Goal: Task Accomplishment & Management: Use online tool/utility

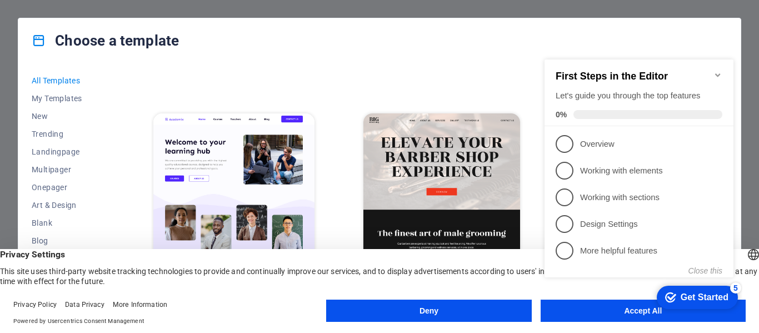
scroll to position [861, 0]
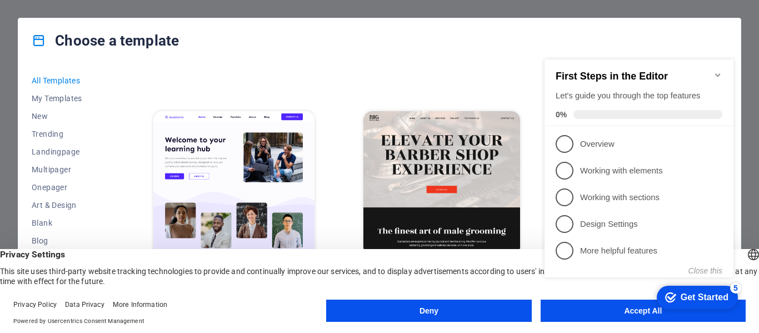
click div "checkmark Get Started 5 First Steps in the Editor Let's guide you through the t…"
click at [631, 314] on appcues-checklist "Contextual help checklist present on screen" at bounding box center [641, 182] width 202 height 268
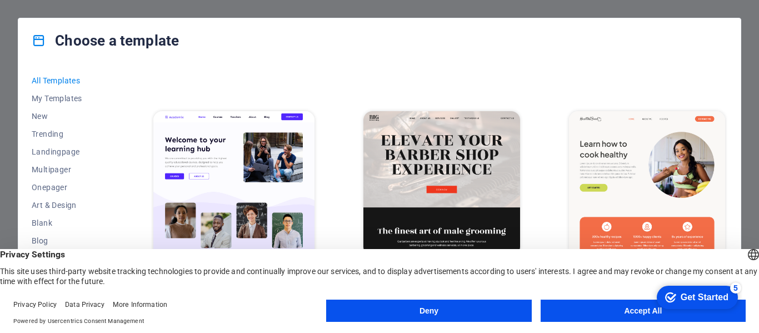
click at [633, 310] on button "Accept All" at bounding box center [642, 310] width 205 height 22
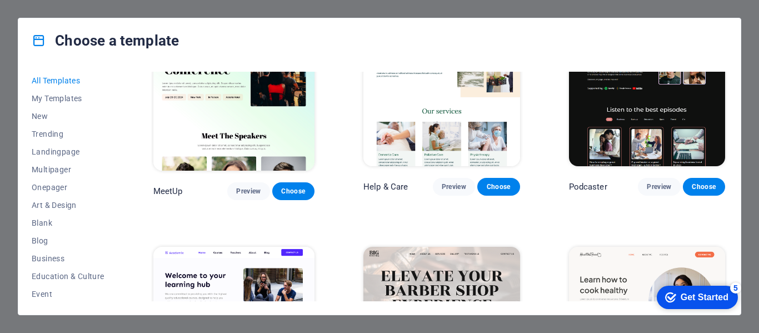
scroll to position [701, 0]
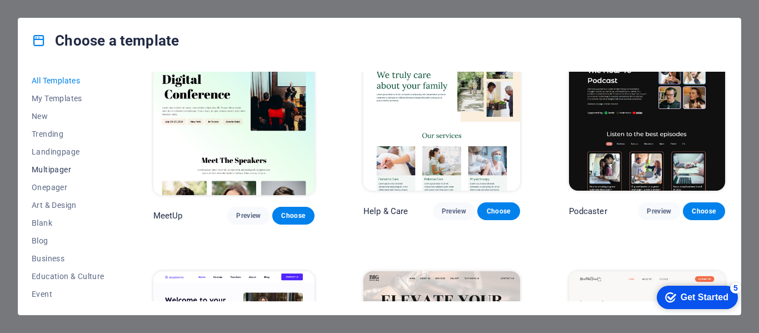
click at [54, 170] on span "Multipager" at bounding box center [68, 169] width 73 height 9
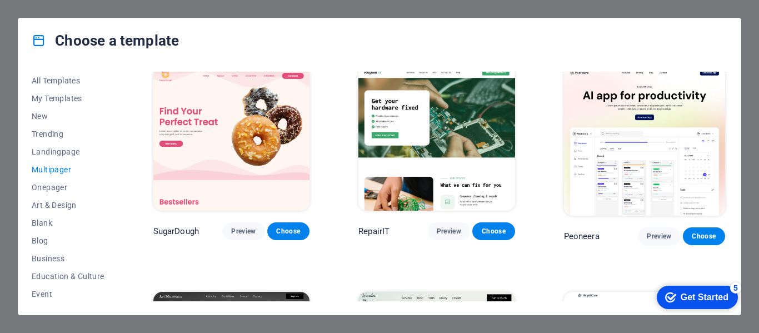
scroll to position [0, 0]
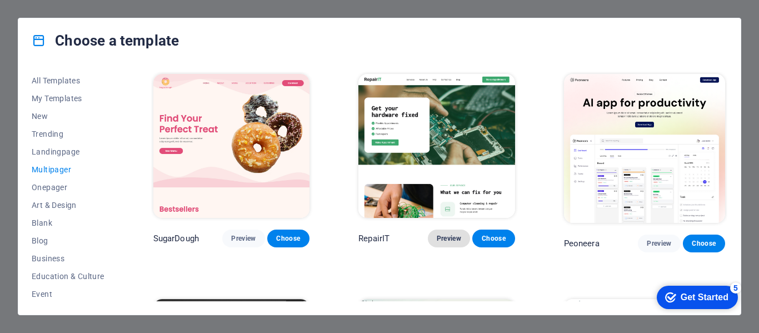
click at [453, 240] on span "Preview" at bounding box center [448, 238] width 24 height 9
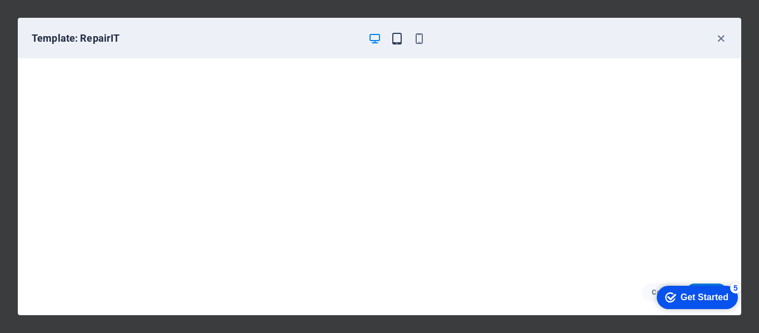
click at [399, 39] on icon "button" at bounding box center [396, 38] width 13 height 13
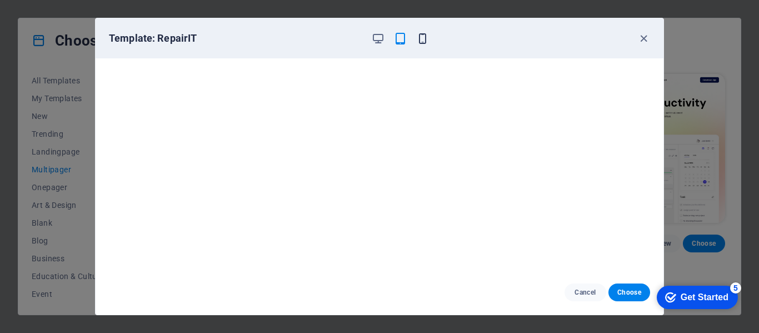
click at [423, 42] on icon "button" at bounding box center [422, 38] width 13 height 13
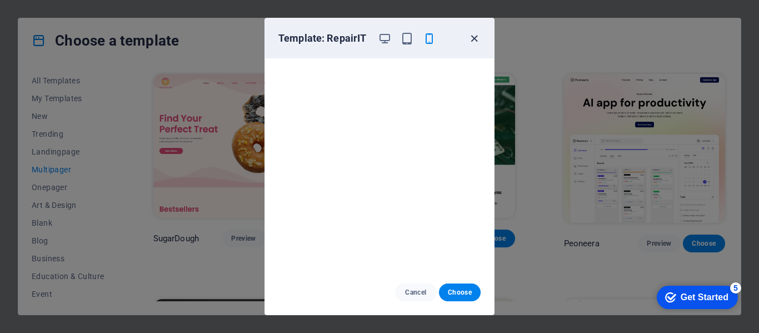
click at [475, 36] on icon "button" at bounding box center [474, 38] width 13 height 13
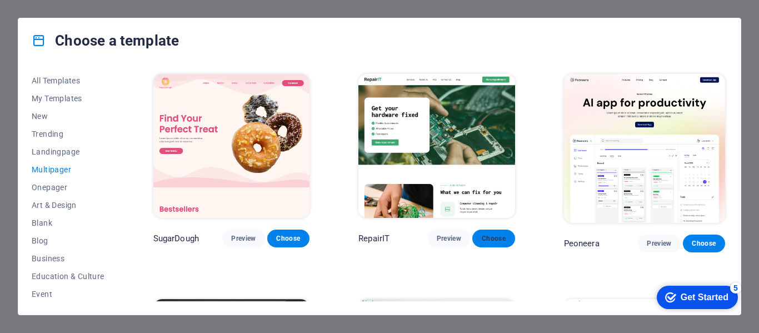
click at [483, 239] on span "Choose" at bounding box center [493, 238] width 24 height 9
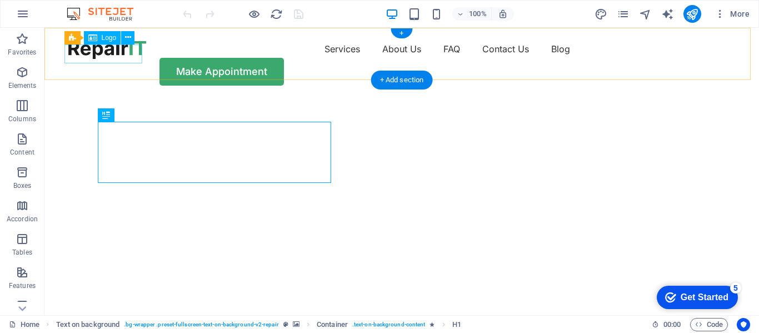
click at [138, 49] on div at bounding box center [107, 49] width 78 height 19
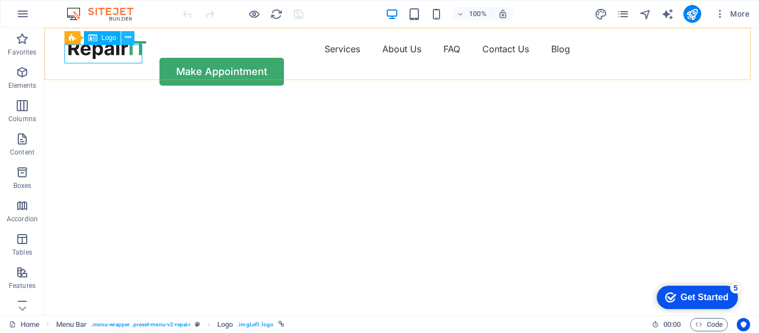
click at [130, 37] on icon at bounding box center [128, 38] width 6 height 12
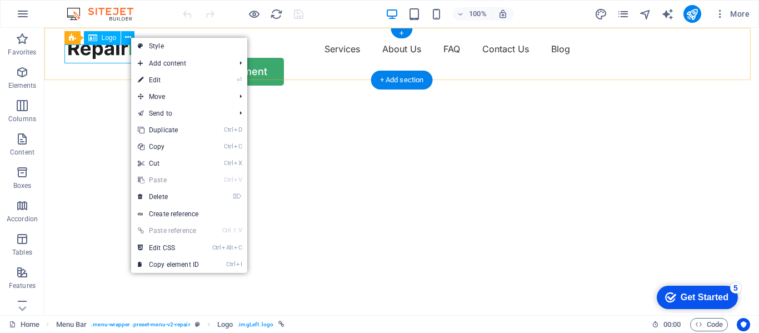
click at [113, 53] on div at bounding box center [107, 49] width 78 height 19
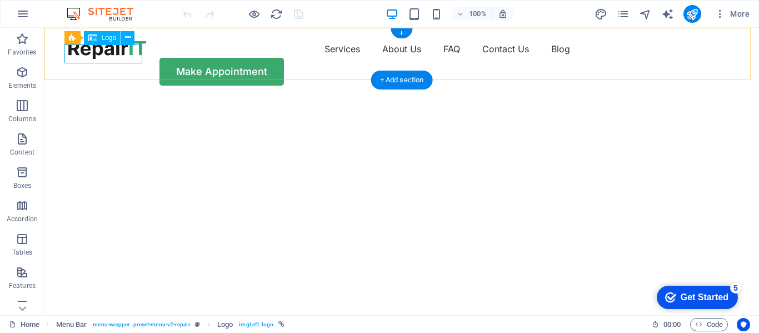
click at [123, 49] on div at bounding box center [107, 49] width 78 height 19
click at [130, 35] on icon at bounding box center [128, 38] width 6 height 12
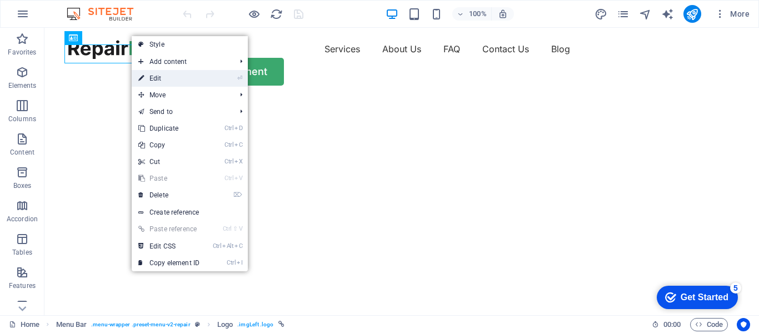
click at [168, 76] on link "⏎ Edit" at bounding box center [169, 78] width 74 height 17
select select "px"
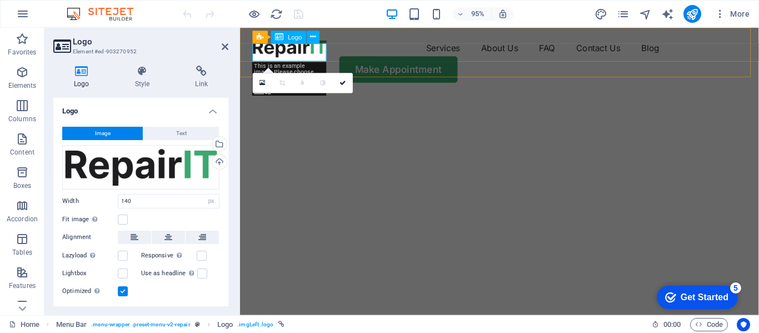
click at [319, 52] on div at bounding box center [292, 49] width 78 height 19
click at [309, 52] on div at bounding box center [292, 49] width 78 height 19
click at [319, 54] on div at bounding box center [292, 49] width 78 height 19
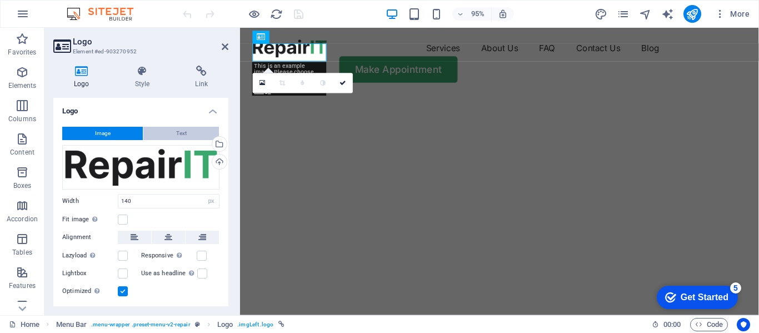
click at [181, 133] on span "Text" at bounding box center [181, 133] width 11 height 13
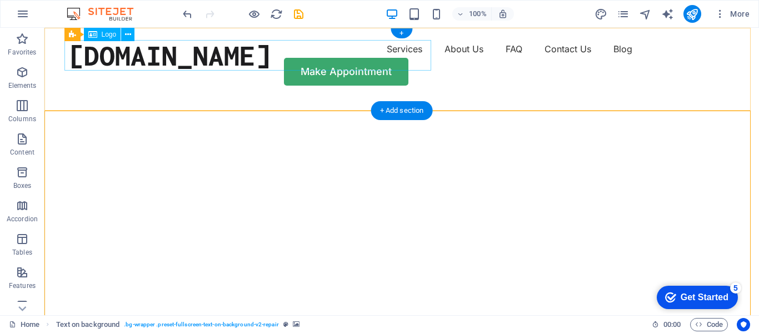
click at [270, 61] on div "[DOMAIN_NAME]" at bounding box center [169, 55] width 202 height 31
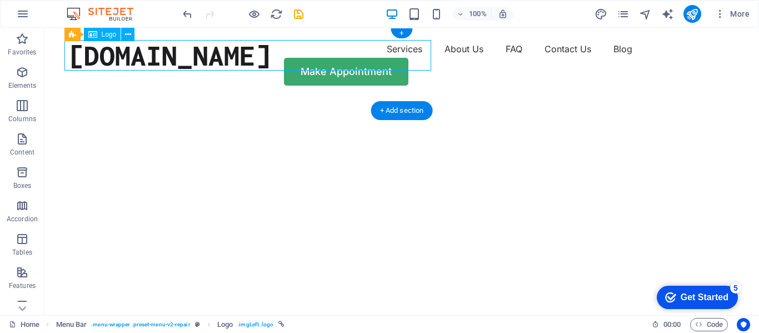
click at [270, 61] on div "[DOMAIN_NAME]" at bounding box center [169, 55] width 202 height 31
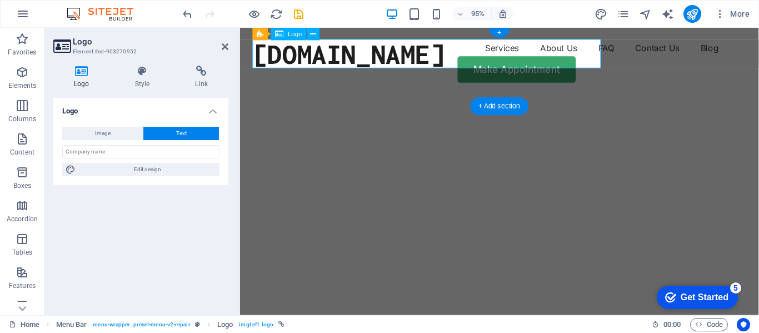
click at [455, 54] on div "[DOMAIN_NAME]" at bounding box center [354, 55] width 202 height 31
click at [455, 62] on div "[DOMAIN_NAME]" at bounding box center [354, 55] width 202 height 31
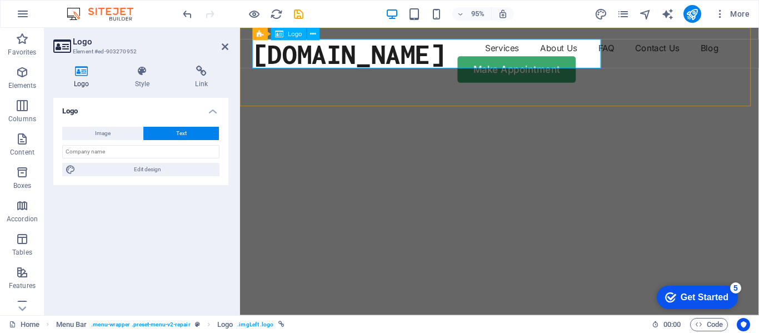
click at [455, 62] on div "[DOMAIN_NAME]" at bounding box center [354, 55] width 202 height 31
click at [444, 53] on div "[DOMAIN_NAME]" at bounding box center [354, 55] width 202 height 31
click at [421, 52] on div "[DOMAIN_NAME]" at bounding box center [354, 55] width 202 height 31
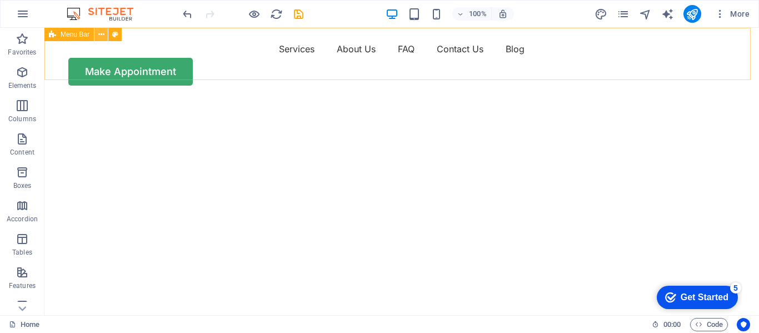
click at [103, 32] on icon at bounding box center [101, 35] width 6 height 12
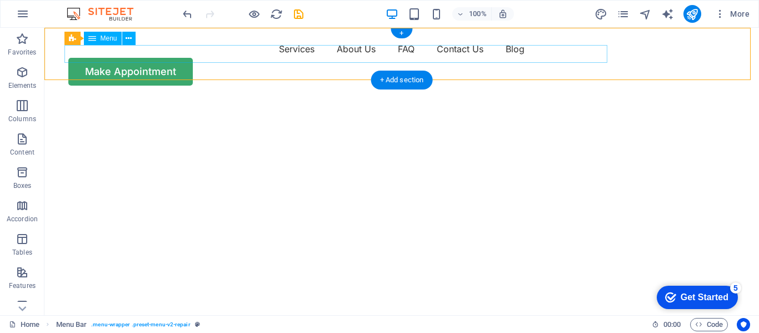
click at [151, 47] on nav "Services About Us FAQ Contact Us Blog" at bounding box center [401, 49] width 666 height 18
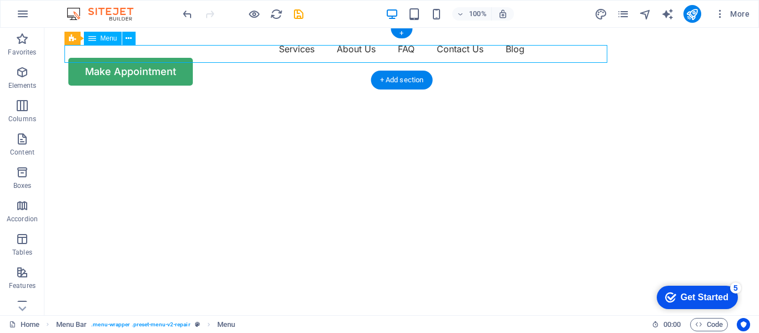
click at [151, 47] on nav "Services About Us FAQ Contact Us Blog" at bounding box center [401, 49] width 666 height 18
select select "1"
select select
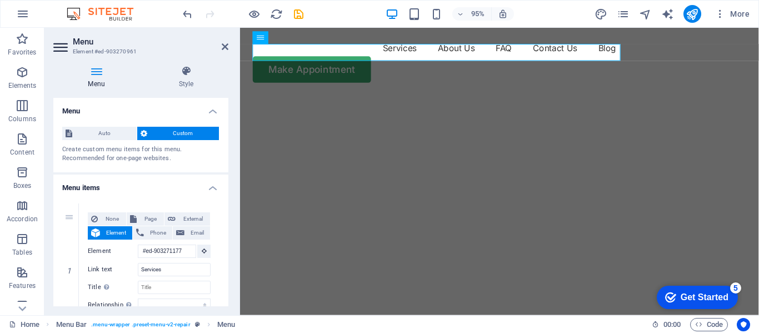
click at [504, 98] on img "1/2" at bounding box center [509, 98] width 538 height 0
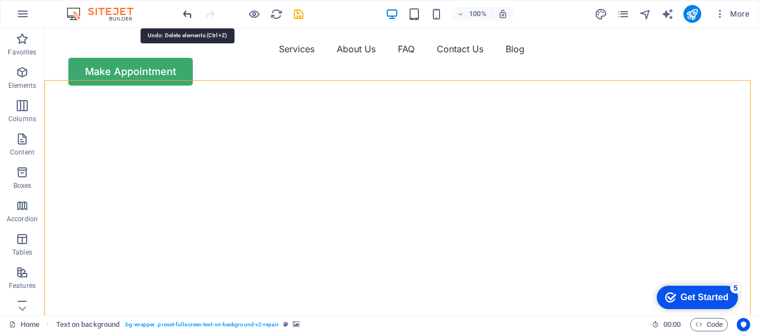
click at [191, 18] on icon "undo" at bounding box center [187, 14] width 13 height 13
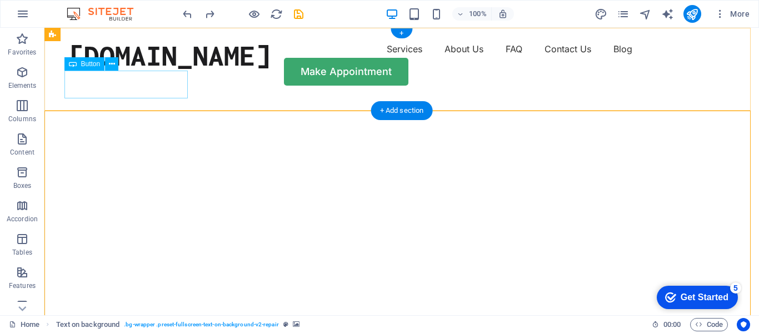
click at [169, 83] on div "Make Appointment" at bounding box center [401, 72] width 666 height 28
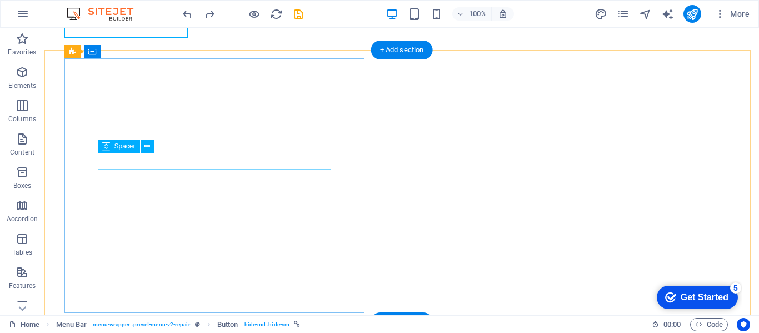
scroll to position [61, 0]
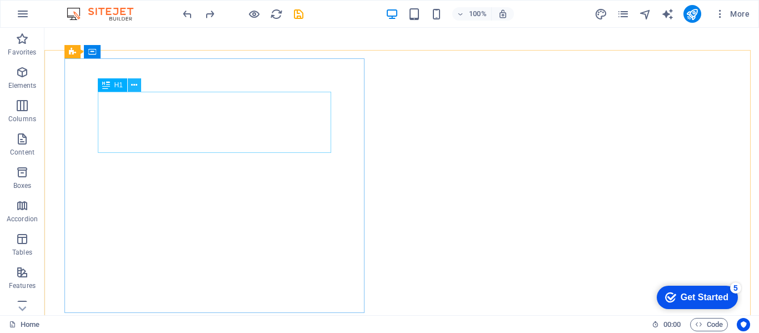
click at [132, 83] on icon at bounding box center [134, 85] width 6 height 12
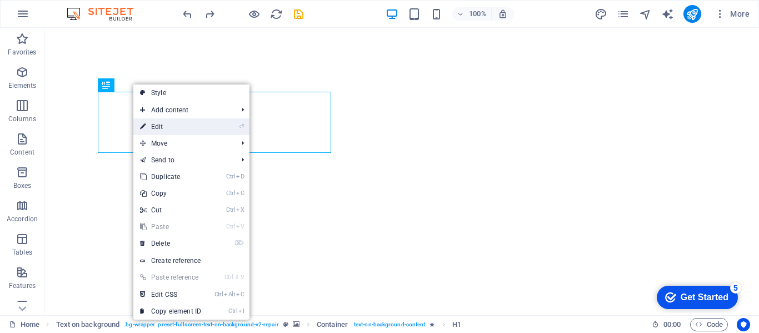
click at [184, 124] on link "⏎ Edit" at bounding box center [170, 126] width 74 height 17
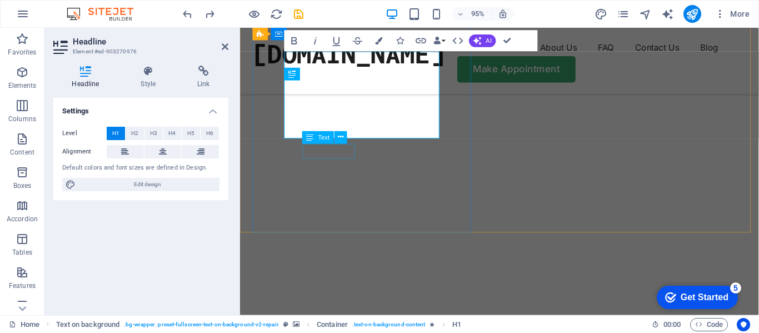
scroll to position [91, 0]
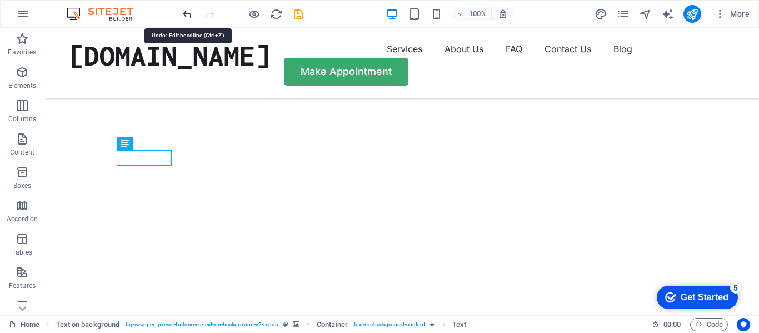
click at [189, 13] on icon "undo" at bounding box center [187, 14] width 13 height 13
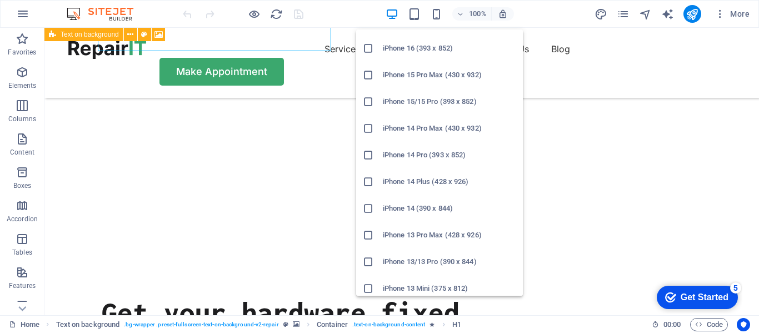
scroll to position [100, 0]
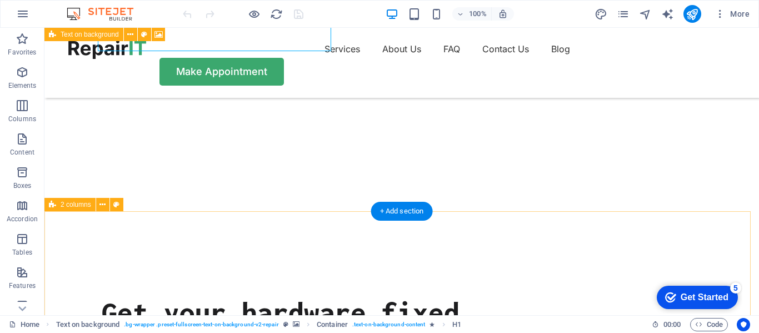
drag, startPoint x: 610, startPoint y: 205, endPoint x: 433, endPoint y: 262, distance: 186.0
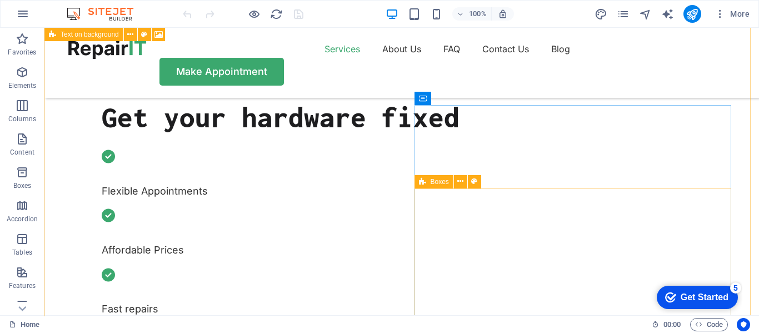
scroll to position [309, 0]
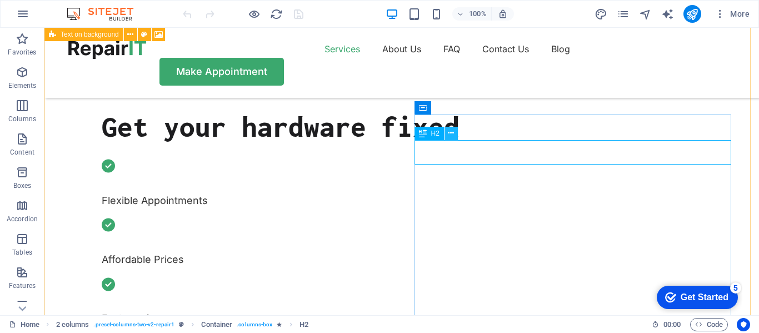
click at [455, 133] on button at bounding box center [450, 133] width 13 height 13
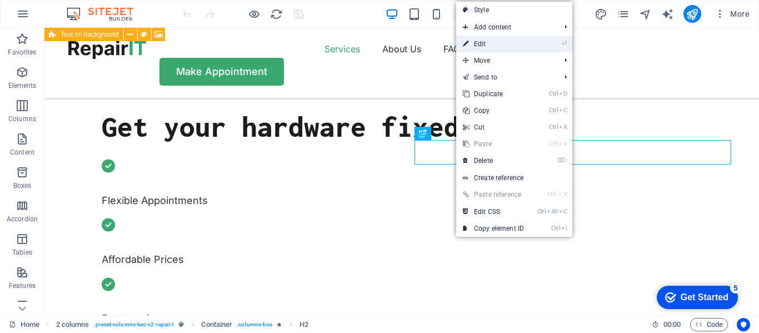
click at [511, 42] on link "⏎ Edit" at bounding box center [493, 44] width 74 height 17
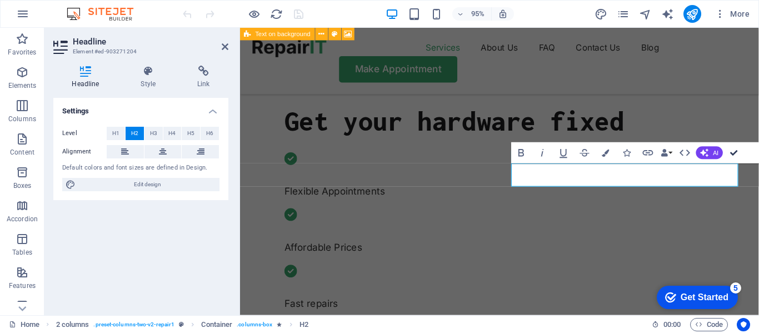
scroll to position [278, 0]
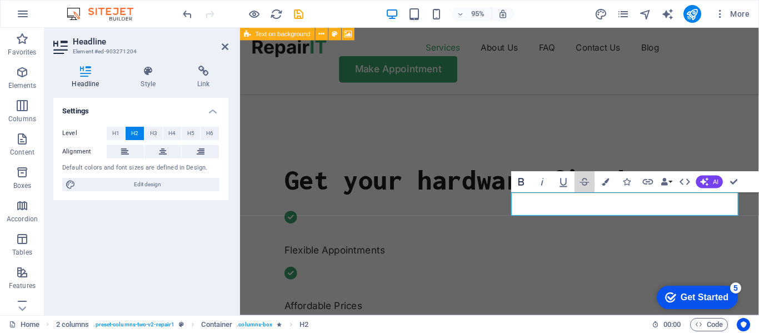
drag, startPoint x: 547, startPoint y: 154, endPoint x: 524, endPoint y: 181, distance: 35.8
click at [524, 181] on div "Bold Italic Underline Strikethrough Colors Icons Link Data Bindings Company Fir…" at bounding box center [627, 181] width 233 height 21
click at [524, 181] on icon "button" at bounding box center [521, 181] width 13 height 13
click at [566, 183] on icon "button" at bounding box center [563, 181] width 13 height 13
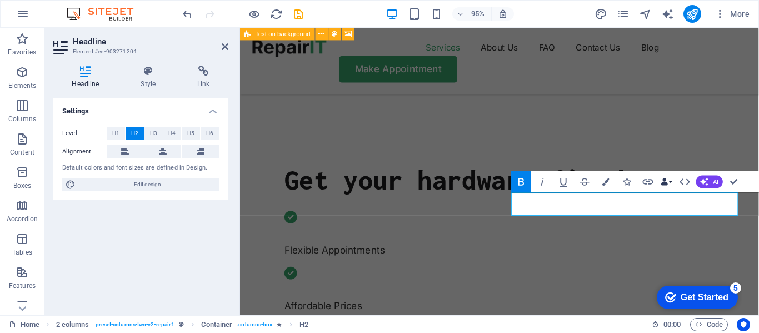
click at [665, 180] on icon "button" at bounding box center [663, 181] width 7 height 7
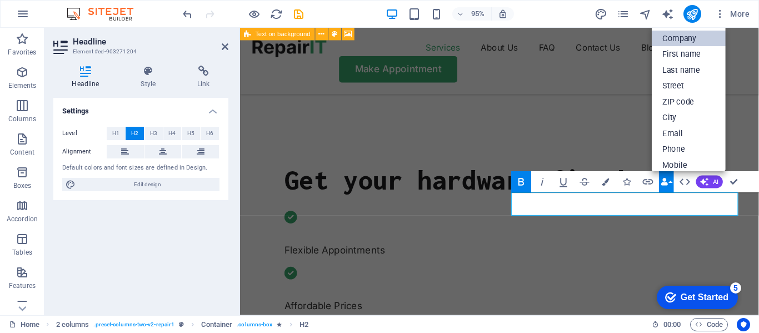
click at [677, 37] on link "Company" at bounding box center [688, 39] width 74 height 16
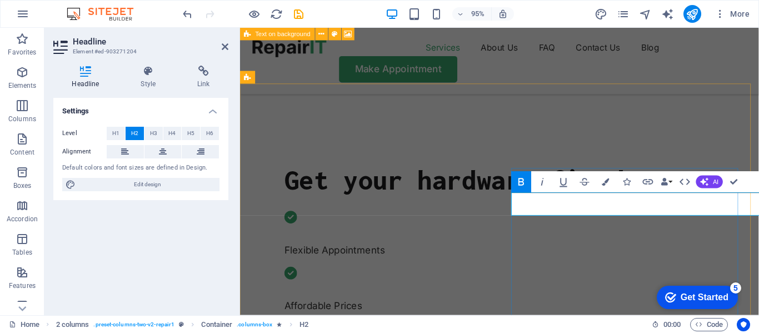
click span "[DOMAIN_NAME]"
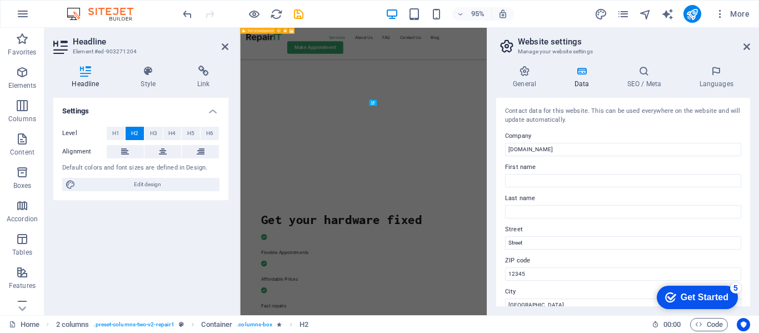
scroll to position [544, 0]
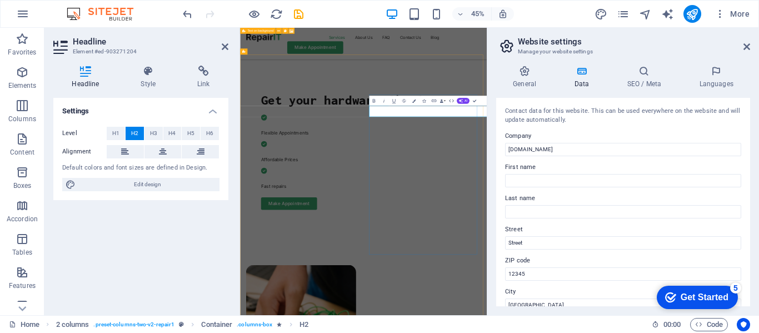
click span "[DOMAIN_NAME]"
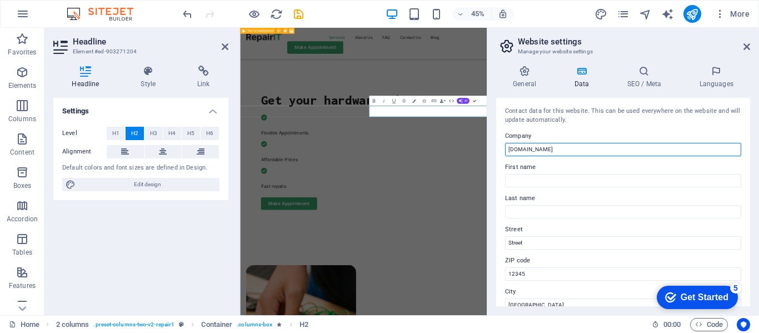
click at [571, 150] on input "[DOMAIN_NAME]" at bounding box center [623, 149] width 236 height 13
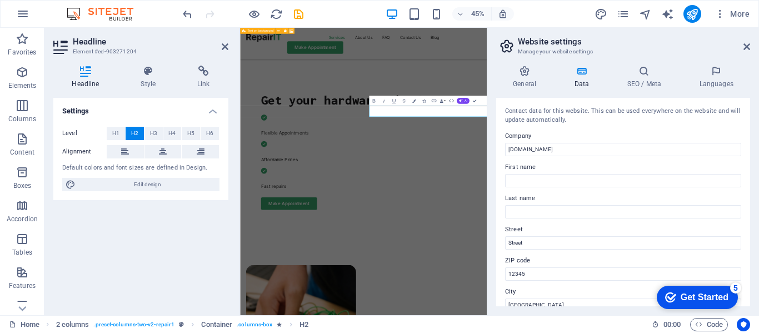
click at [750, 47] on aside "Website settings Manage your website settings General Data SEO / Meta Languages…" at bounding box center [622, 171] width 272 height 287
click at [748, 47] on icon at bounding box center [746, 46] width 7 height 9
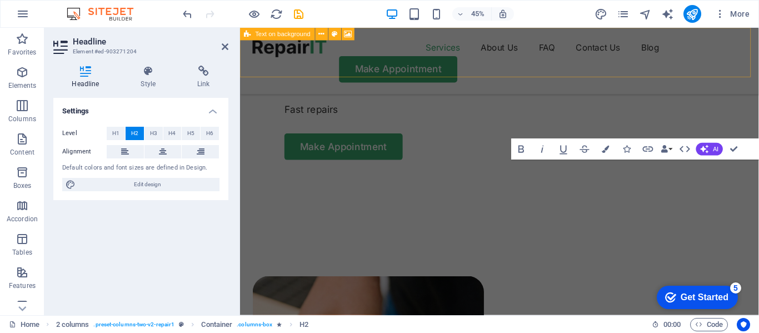
scroll to position [313, 0]
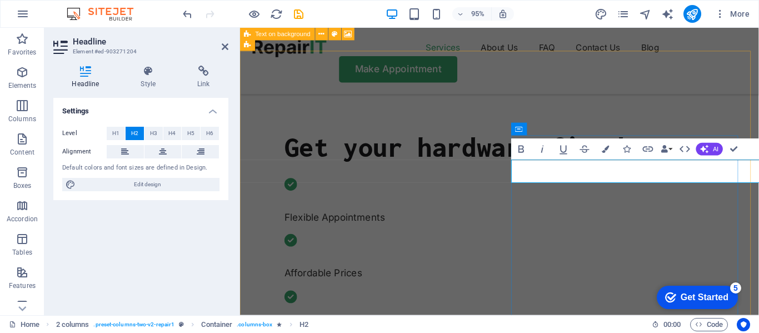
click span "[DOMAIN_NAME]"
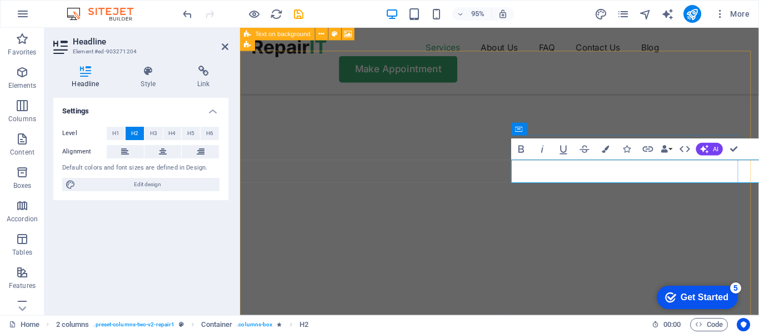
scroll to position [578, 0]
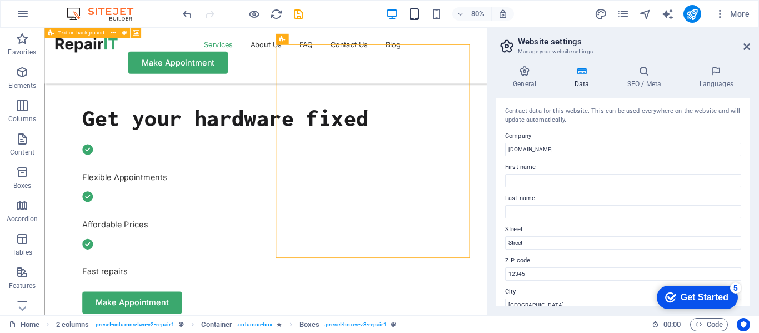
scroll to position [286, 0]
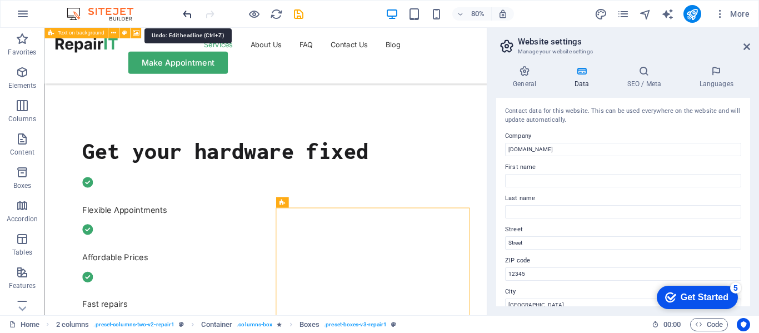
click at [182, 9] on icon "undo" at bounding box center [187, 14] width 13 height 13
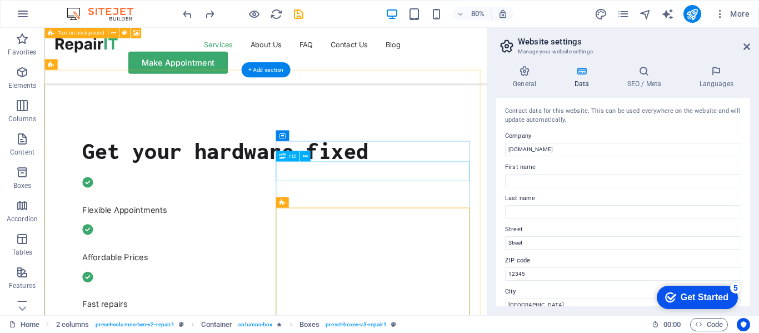
drag, startPoint x: 485, startPoint y: 193, endPoint x: 487, endPoint y: 204, distance: 11.3
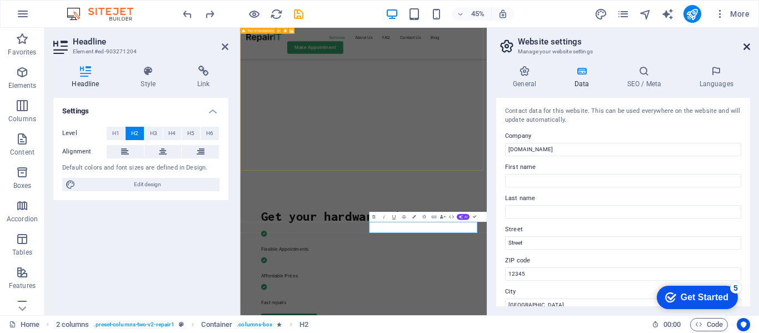
click at [748, 44] on icon at bounding box center [746, 46] width 7 height 9
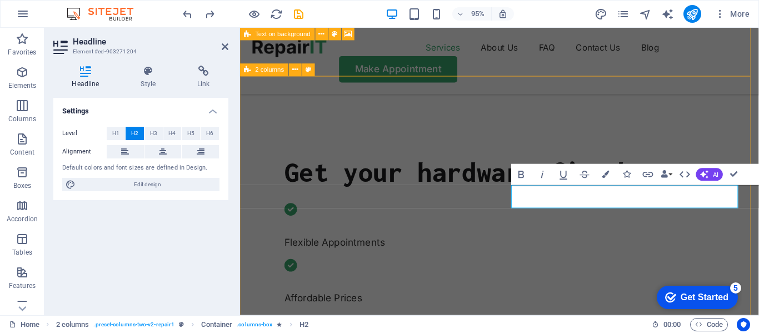
drag, startPoint x: 687, startPoint y: 205, endPoint x: 519, endPoint y: 208, distance: 167.7
click at [663, 175] on icon "button" at bounding box center [663, 173] width 7 height 7
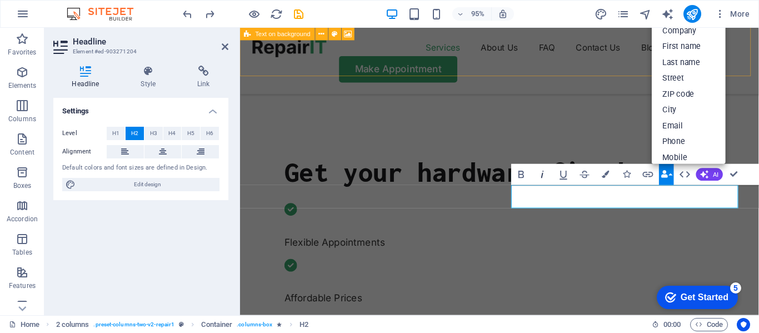
click at [543, 177] on icon "button" at bounding box center [542, 174] width 13 height 13
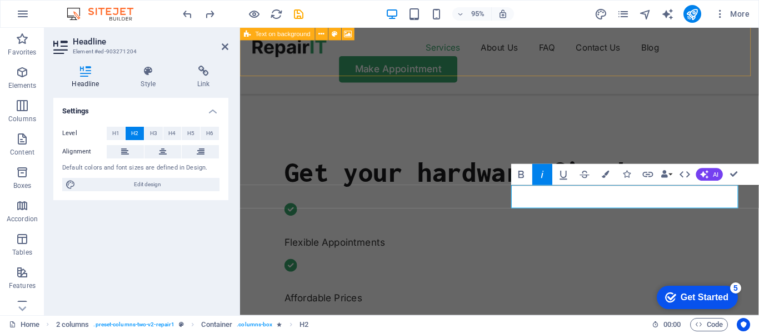
click at [543, 177] on icon "button" at bounding box center [542, 174] width 13 height 13
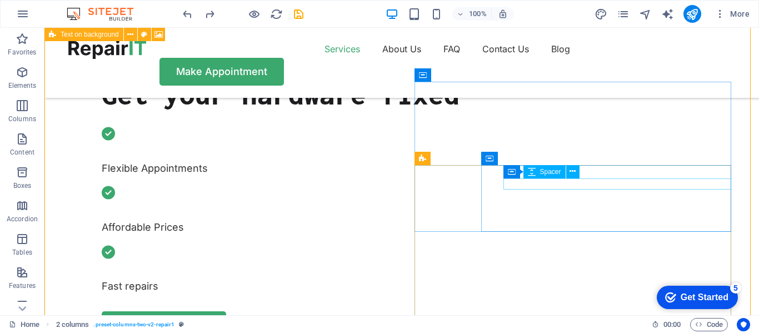
scroll to position [340, 0]
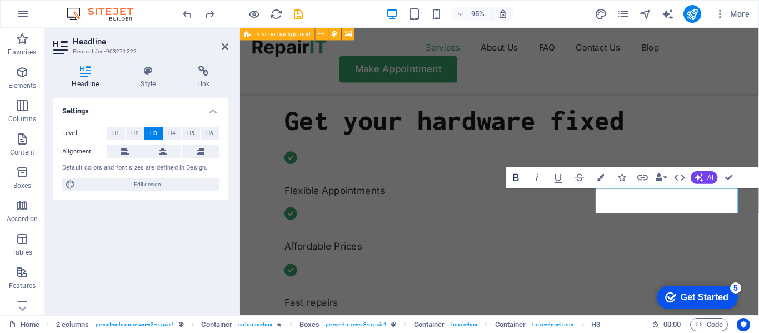
click at [521, 175] on icon "button" at bounding box center [515, 177] width 13 height 13
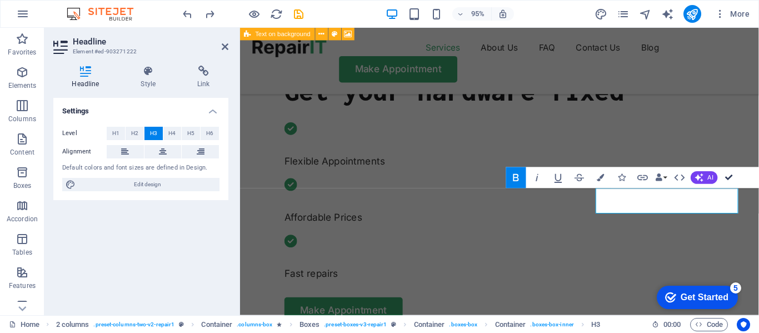
scroll to position [310, 0]
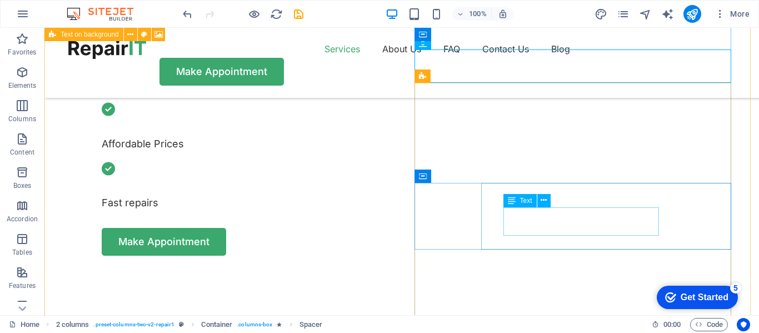
scroll to position [425, 0]
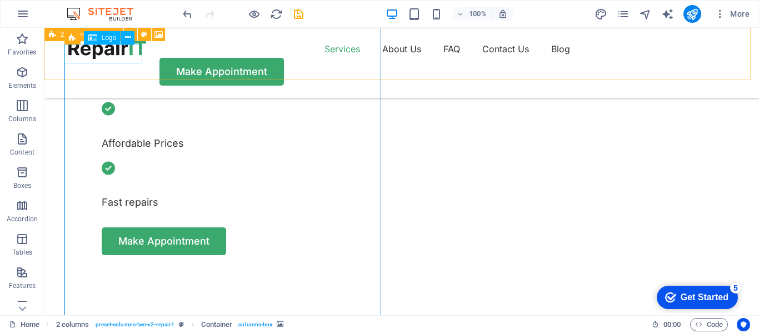
click at [109, 48] on div at bounding box center [107, 49] width 78 height 19
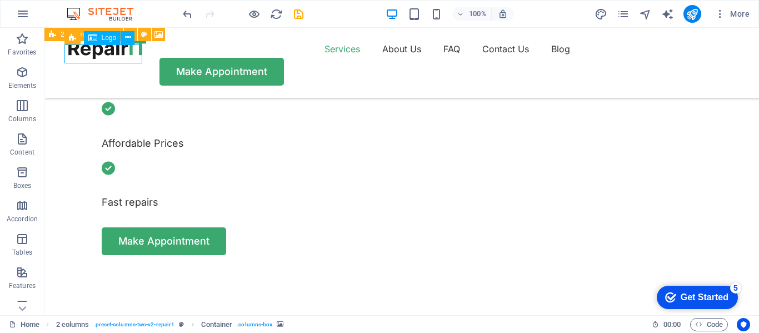
click at [109, 48] on div at bounding box center [107, 49] width 78 height 19
select select "px"
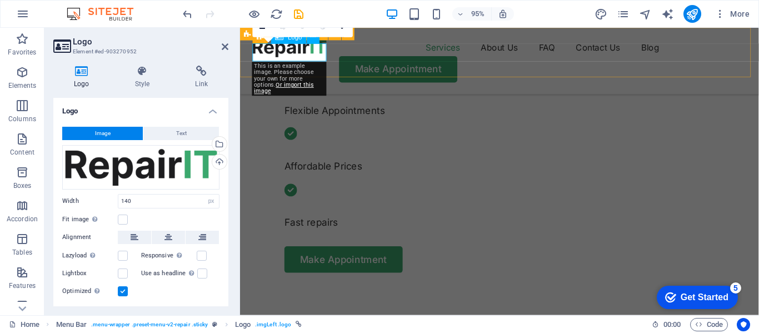
click at [319, 55] on div at bounding box center [292, 49] width 78 height 19
click at [176, 136] on span "Text" at bounding box center [181, 133] width 11 height 13
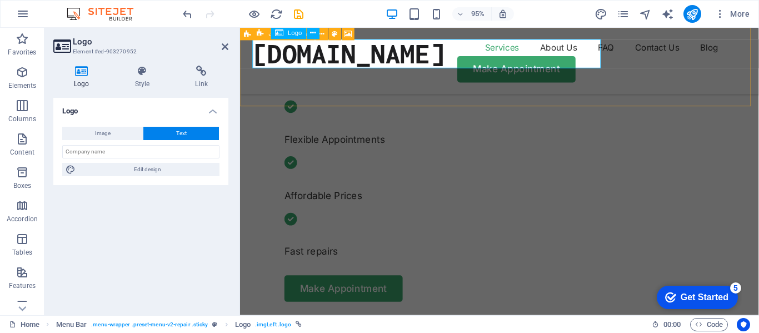
click at [318, 60] on div "[DOMAIN_NAME]" at bounding box center [354, 55] width 202 height 31
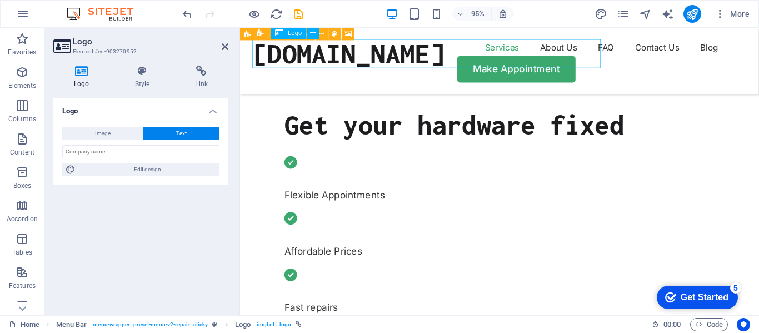
scroll to position [350, 0]
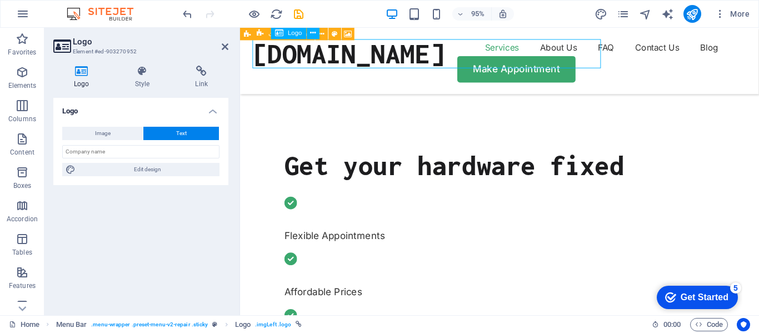
drag, startPoint x: 318, startPoint y: 60, endPoint x: 449, endPoint y: 56, distance: 131.1
click at [449, 56] on div "[DOMAIN_NAME]" at bounding box center [354, 55] width 202 height 31
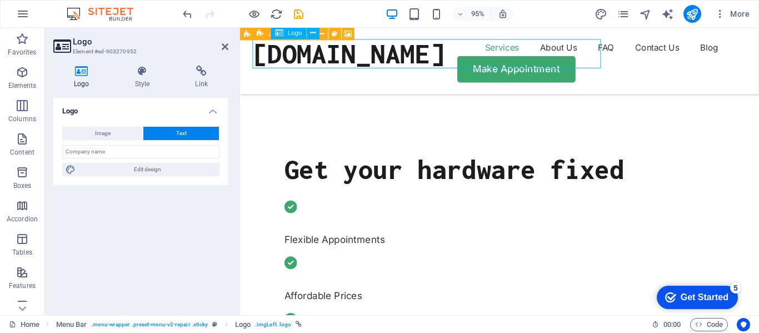
click at [449, 56] on div "[DOMAIN_NAME]" at bounding box center [354, 55] width 202 height 31
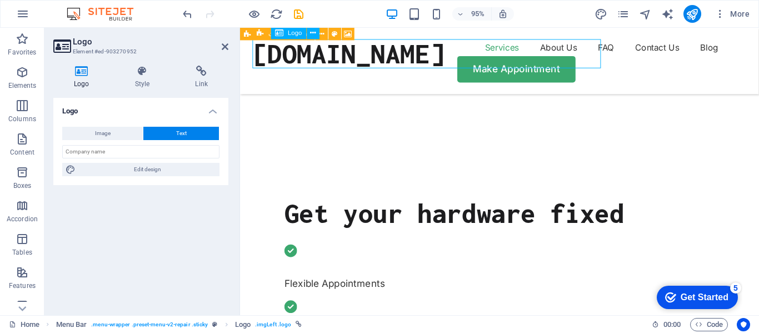
drag, startPoint x: 449, startPoint y: 56, endPoint x: 381, endPoint y: 59, distance: 68.4
click at [381, 59] on div "[DOMAIN_NAME]" at bounding box center [354, 55] width 202 height 31
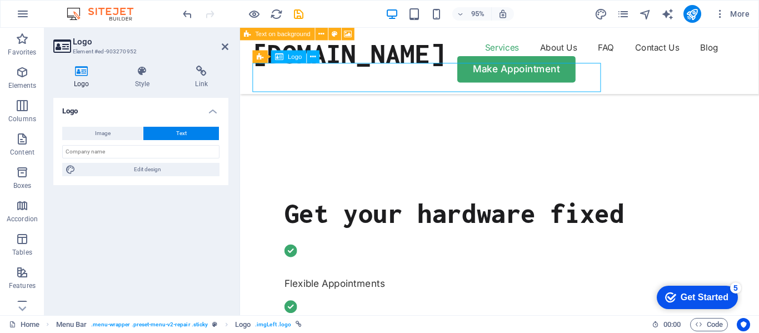
scroll to position [290, 0]
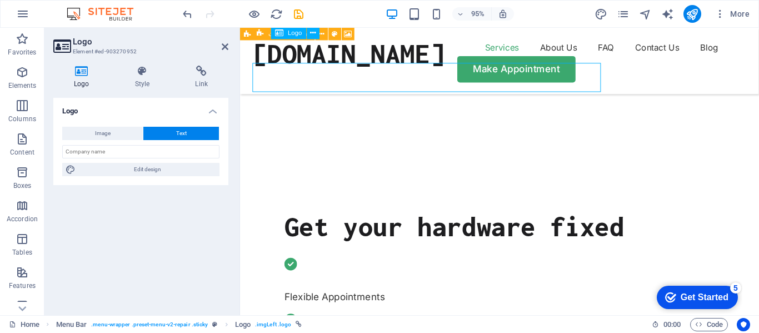
click at [381, 59] on div "[DOMAIN_NAME]" at bounding box center [354, 55] width 202 height 31
click at [354, 51] on div "[DOMAIN_NAME]" at bounding box center [354, 55] width 202 height 31
click at [122, 132] on button "Image" at bounding box center [102, 133] width 81 height 13
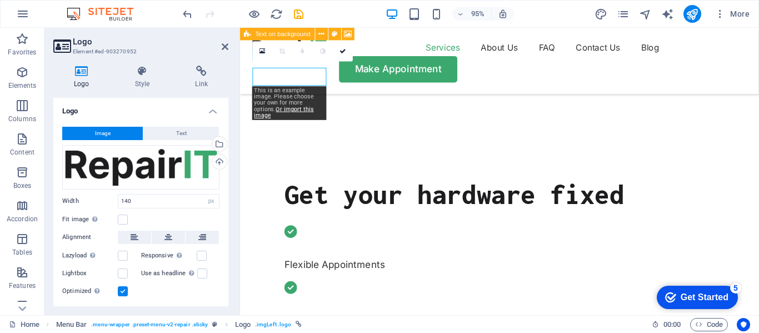
scroll to position [260, 0]
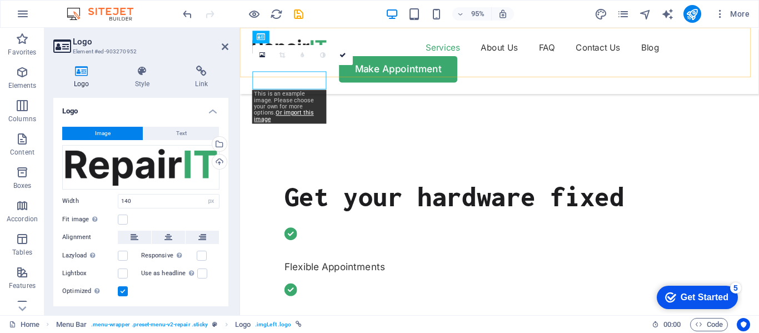
click at [310, 79] on div "Services About Us FAQ Contact Us Blog Make Appointment" at bounding box center [513, 63] width 546 height 70
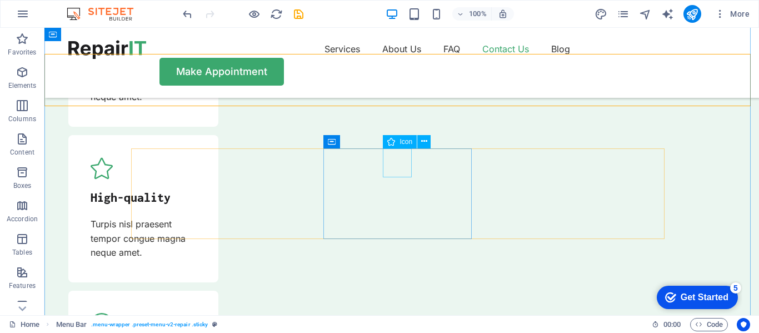
scroll to position [3592, 0]
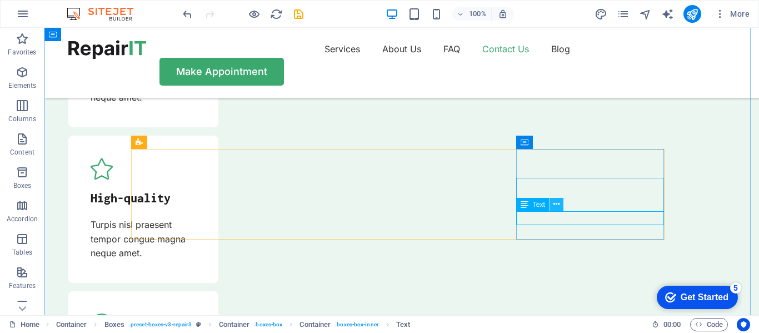
click at [555, 202] on icon at bounding box center [556, 204] width 6 height 12
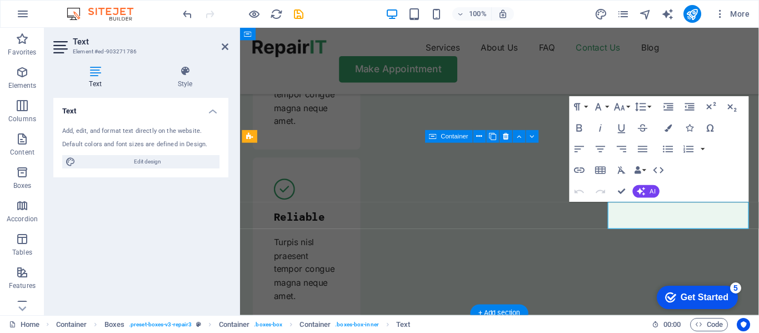
scroll to position [3823, 0]
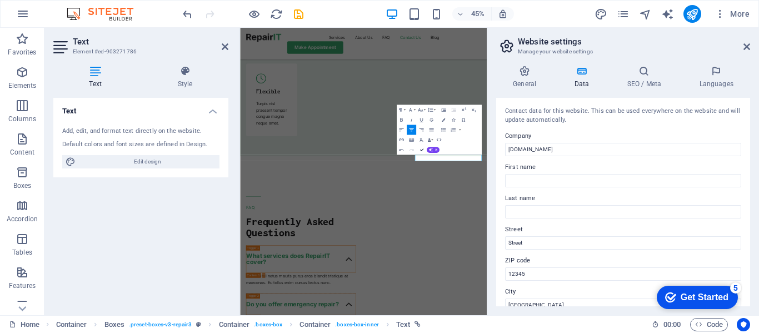
scroll to position [3824, 0]
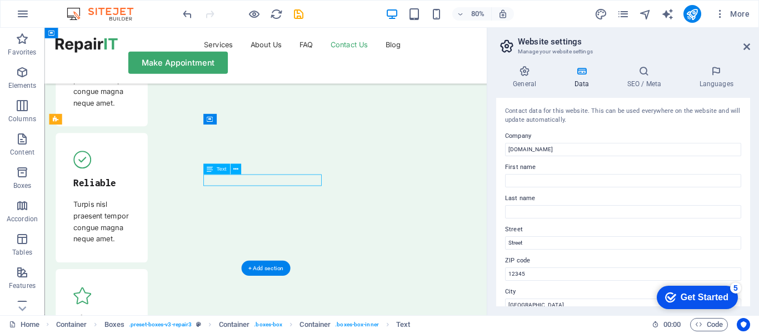
scroll to position [3990, 0]
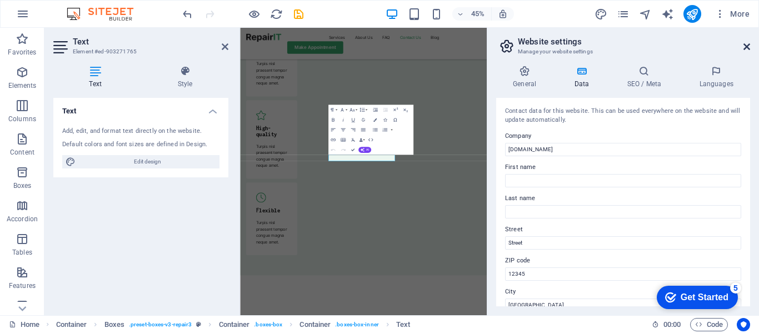
click at [748, 43] on icon at bounding box center [746, 46] width 7 height 9
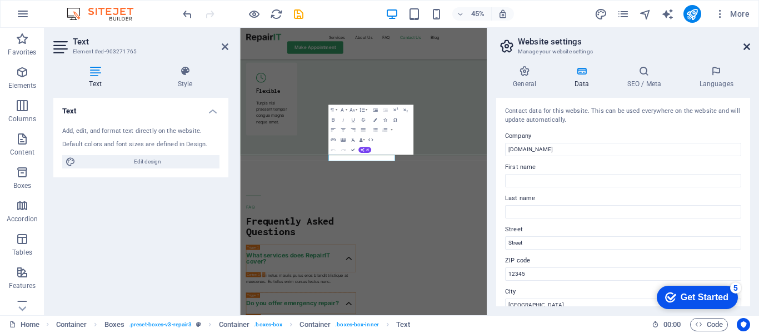
scroll to position [3724, 0]
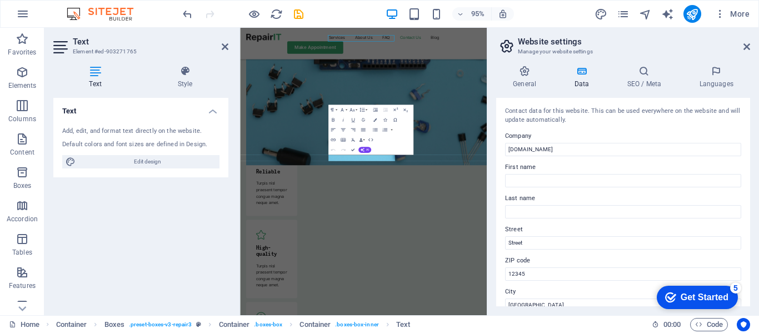
click at [523, 303] on input "[GEOGRAPHIC_DATA]" at bounding box center [623, 304] width 236 height 13
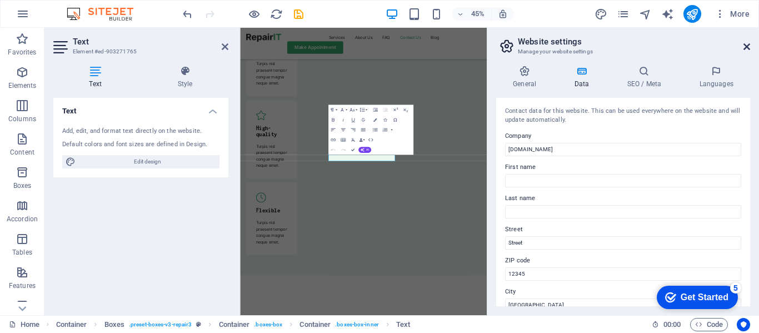
click at [745, 48] on icon at bounding box center [746, 46] width 7 height 9
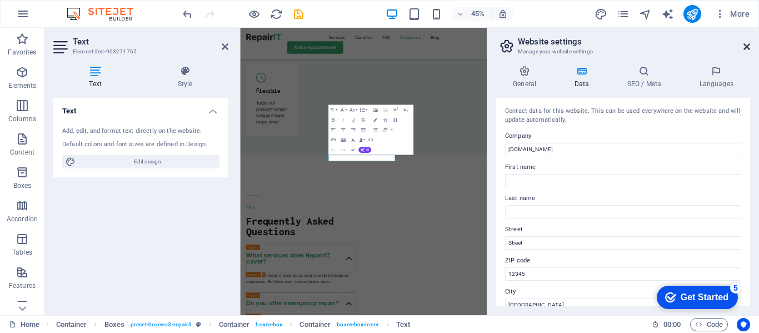
scroll to position [3724, 0]
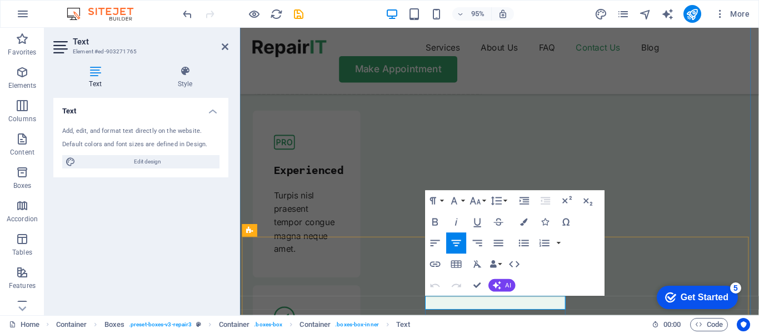
scroll to position [3990, 0]
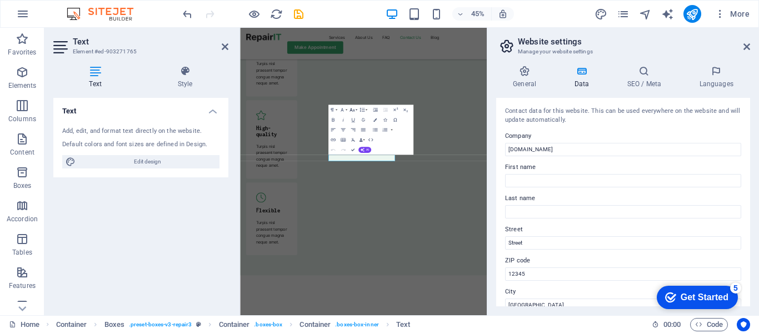
click at [355, 109] on button "Font Size" at bounding box center [352, 109] width 9 height 10
click at [346, 175] on link "24" at bounding box center [346, 172] width 18 height 8
click at [353, 109] on icon "button" at bounding box center [352, 110] width 6 height 6
click at [345, 181] on ul "8 9 10 11 12 14 18 24 30 36 48 60 72 96" at bounding box center [346, 127] width 18 height 109
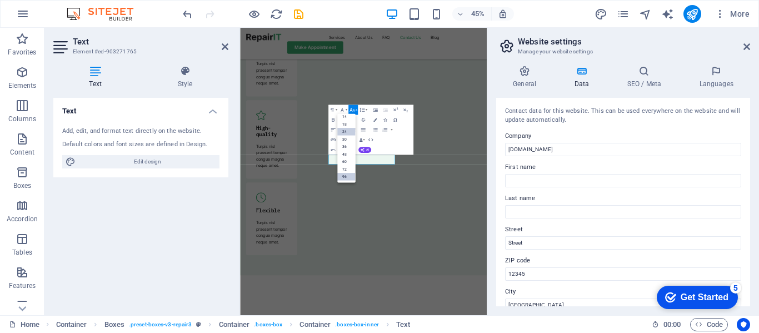
click at [345, 177] on link "96" at bounding box center [346, 177] width 18 height 8
